Goal: Task Accomplishment & Management: Use online tool/utility

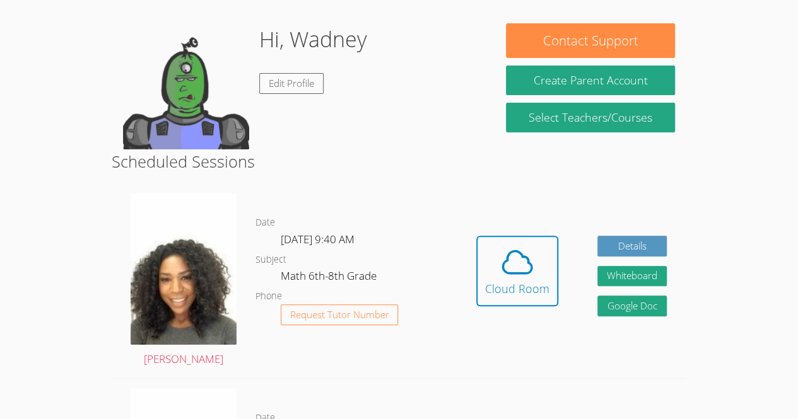
scroll to position [185, 0]
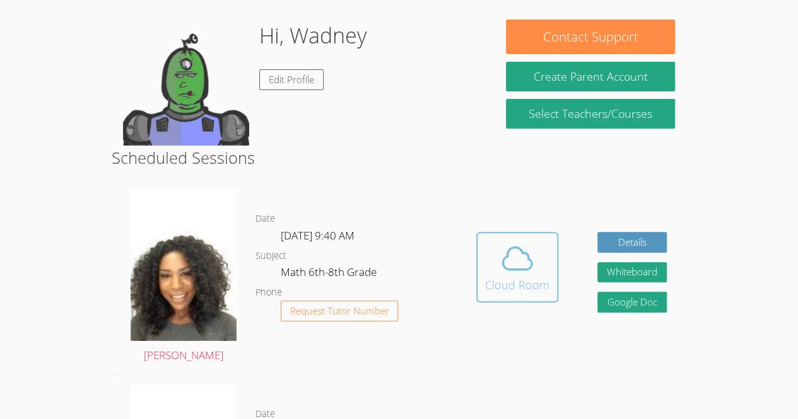
click at [522, 249] on icon at bounding box center [517, 258] width 35 height 35
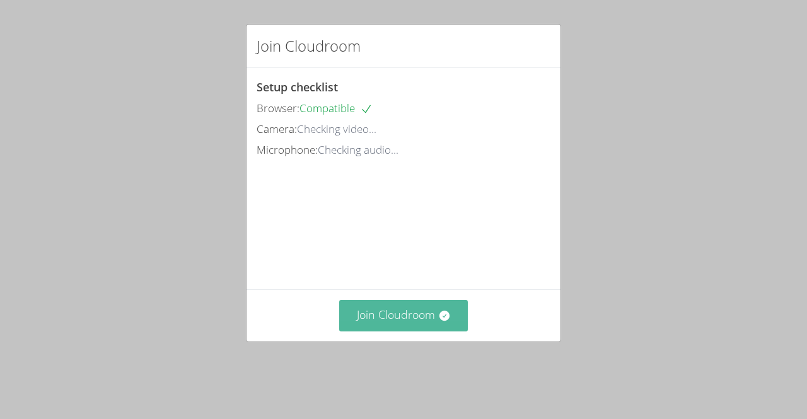
click at [397, 329] on button "Join Cloudroom" at bounding box center [403, 315] width 129 height 31
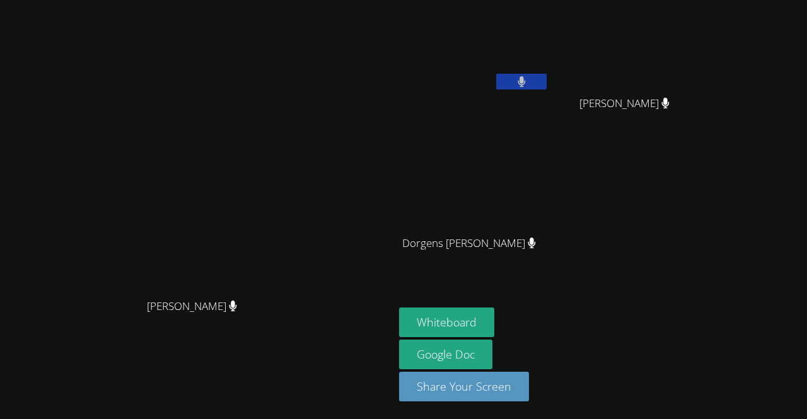
click at [656, 339] on div "Whiteboard Google Doc Share Your Screen" at bounding box center [551, 360] width 305 height 104
drag, startPoint x: 656, startPoint y: 339, endPoint x: 645, endPoint y: 334, distance: 12.2
click at [645, 334] on div "Whiteboard Google Doc Share Your Screen" at bounding box center [551, 360] width 305 height 104
click at [549, 42] on video at bounding box center [474, 47] width 150 height 85
click at [549, 52] on video at bounding box center [474, 47] width 150 height 85
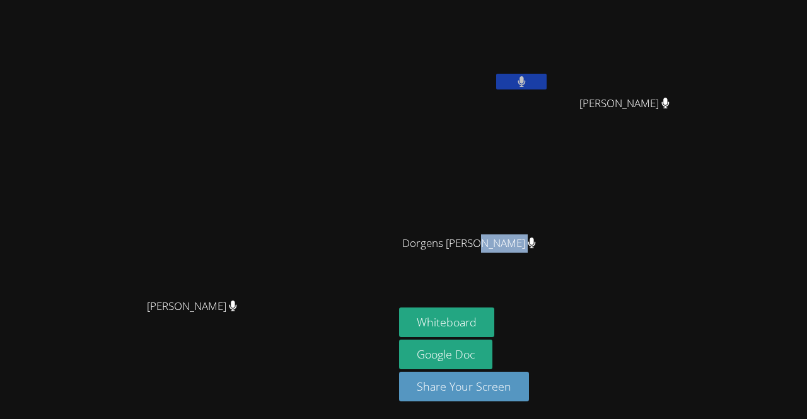
drag, startPoint x: 597, startPoint y: 247, endPoint x: 725, endPoint y: 255, distance: 128.9
click at [705, 255] on div "Wadney Thermidor Wood Anglade Wood Anglade Dorgens Prospere Dorgens Prospere" at bounding box center [551, 142] width 305 height 275
click at [717, 251] on div at bounding box center [717, 251] width 0 height 0
click at [705, 257] on div "Wadney Thermidor Wood Anglade Wood Anglade Dorgens Prospere Dorgens Prospere" at bounding box center [551, 142] width 305 height 275
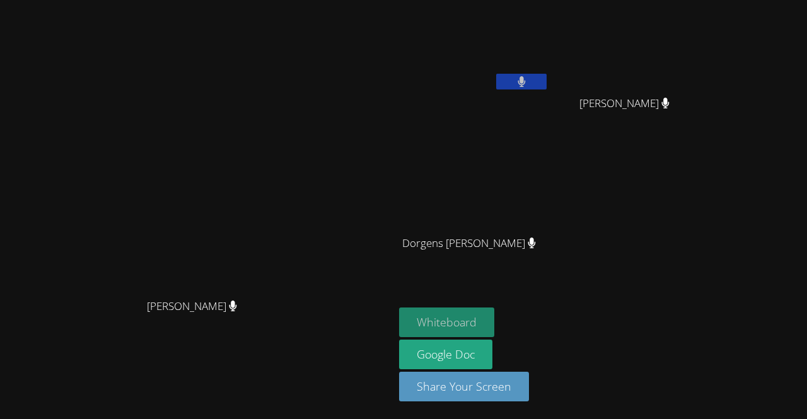
click at [495, 319] on button "Whiteboard" at bounding box center [446, 323] width 95 height 30
